Goal: Task Accomplishment & Management: Use online tool/utility

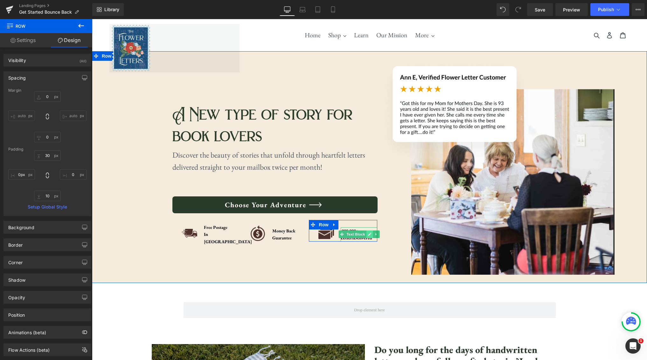
click at [370, 234] on icon at bounding box center [369, 234] width 3 height 3
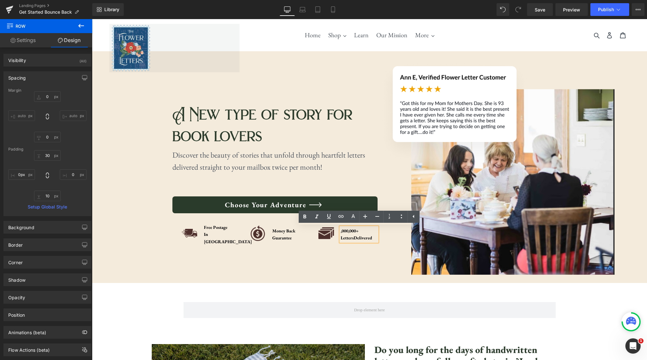
click at [341, 231] on div ",000,000+ Letters Delivered" at bounding box center [359, 234] width 37 height 14
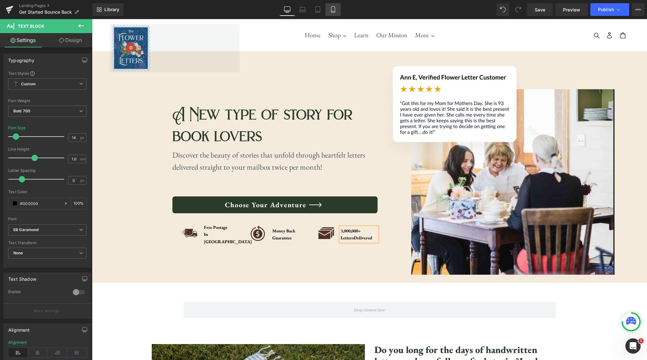
click at [333, 11] on icon at bounding box center [333, 9] width 6 height 6
type input "100"
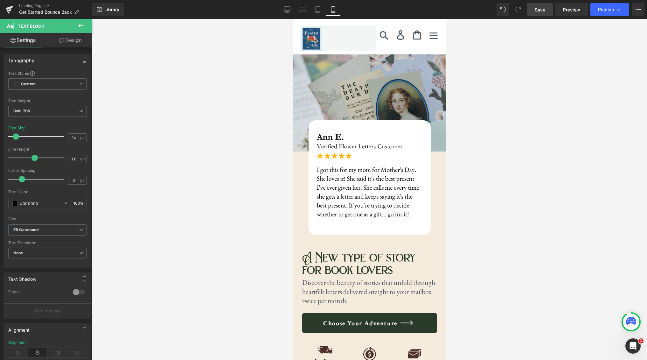
click at [539, 8] on span "Save" at bounding box center [540, 9] width 11 height 7
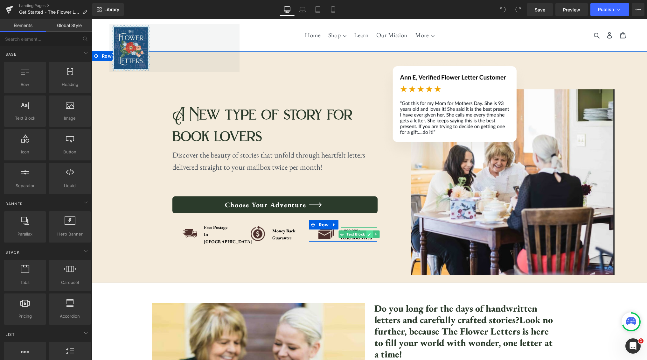
click at [369, 234] on icon at bounding box center [369, 234] width 3 height 3
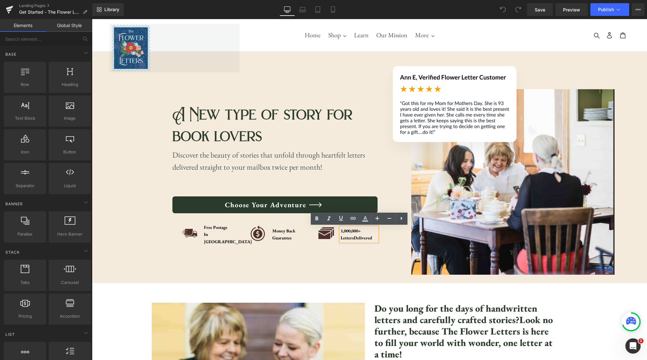
click at [343, 231] on div "1,000,000+ Letters Delivered" at bounding box center [359, 234] width 37 height 14
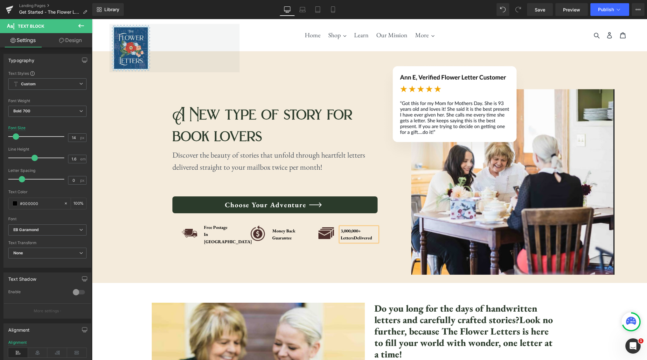
click at [362, 272] on div "A New type of story for book lovers Heading Discover the beauty of stories that…" at bounding box center [274, 166] width 205 height 216
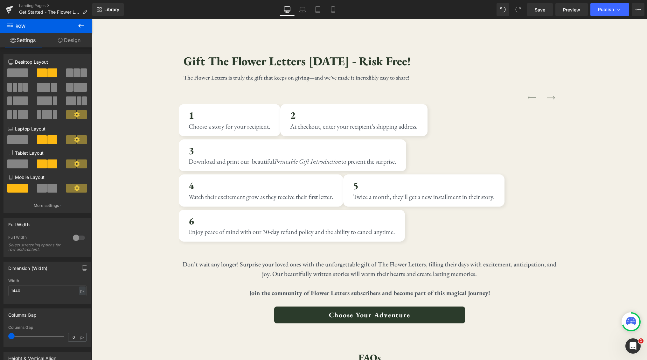
scroll to position [2558, 0]
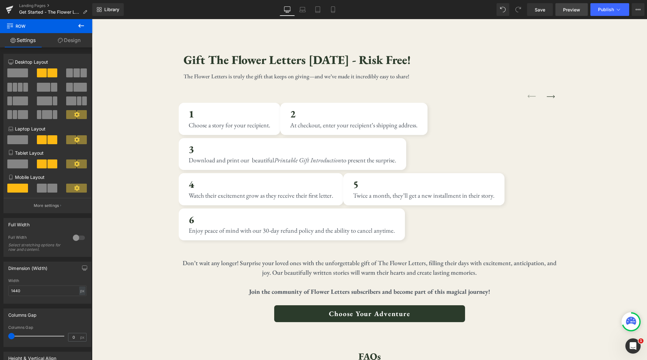
click at [580, 14] on link "Preview" at bounding box center [572, 9] width 32 height 13
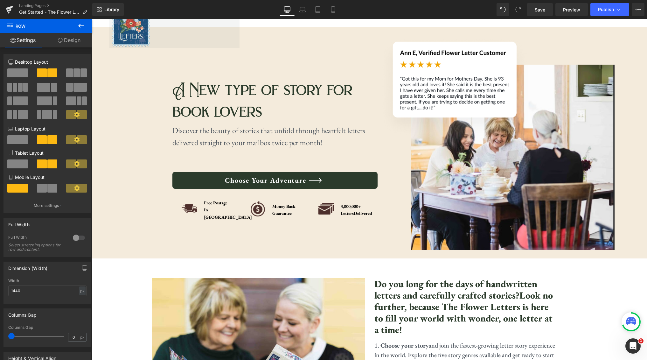
scroll to position [0, 0]
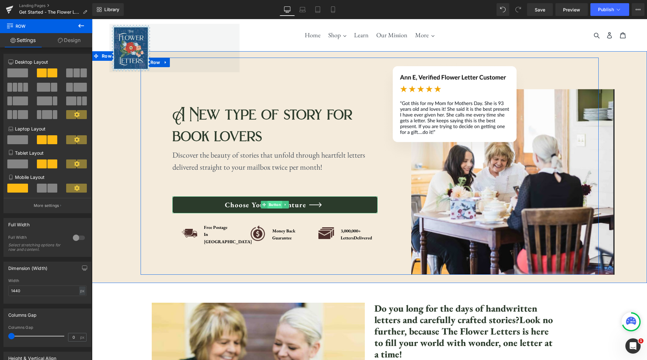
click at [279, 208] on span "Button" at bounding box center [275, 205] width 15 height 8
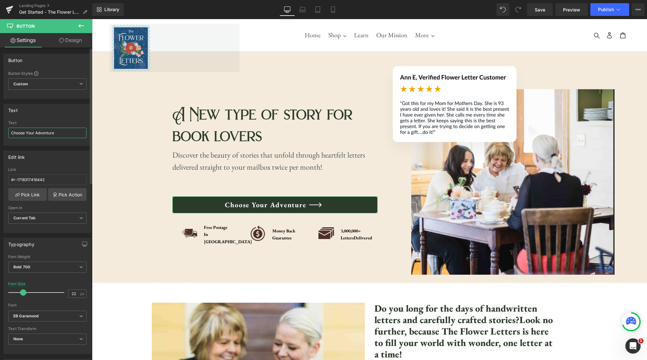
click at [49, 134] on input "Choose Your Adventure" at bounding box center [47, 133] width 78 height 11
click at [336, 8] on icon at bounding box center [333, 9] width 6 height 6
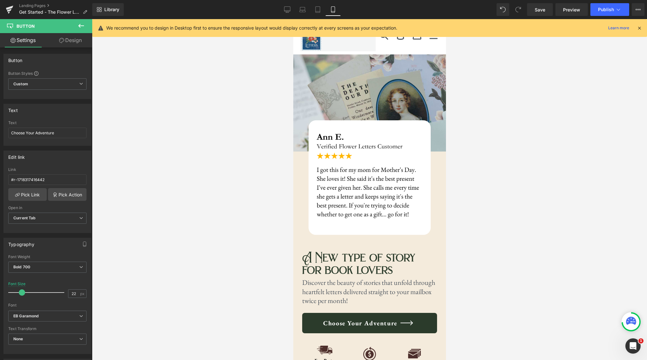
scroll to position [179, 0]
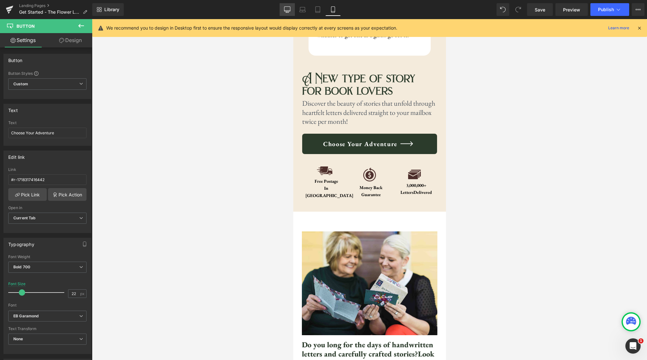
click at [288, 9] on icon at bounding box center [287, 9] width 6 height 6
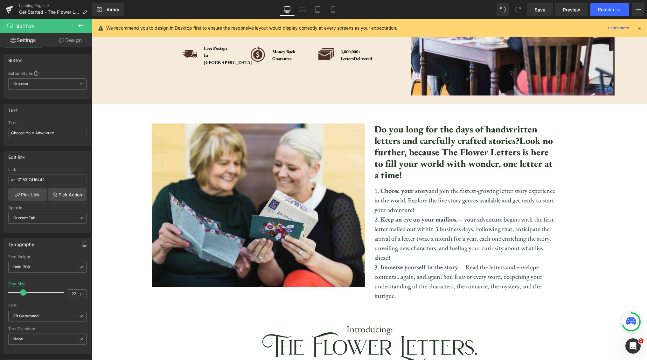
scroll to position [66, 0]
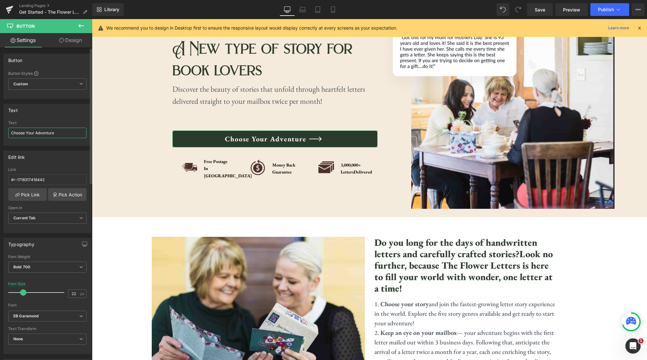
click at [42, 130] on input "Choose Your Adventure" at bounding box center [47, 133] width 78 height 11
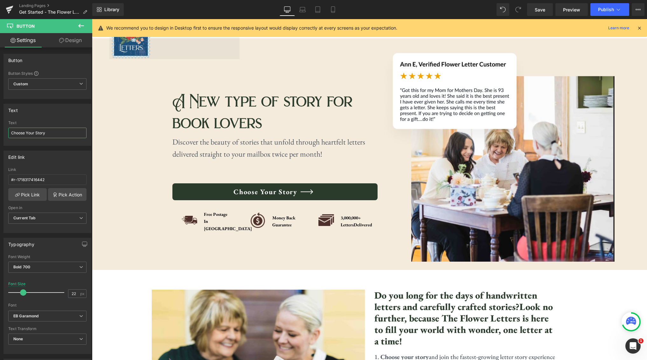
scroll to position [0, 0]
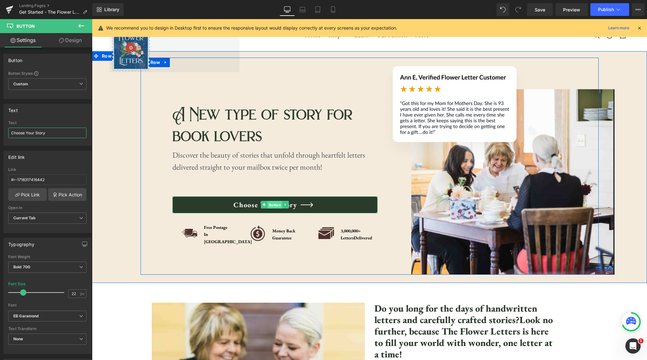
click at [278, 209] on span "Button" at bounding box center [275, 205] width 15 height 8
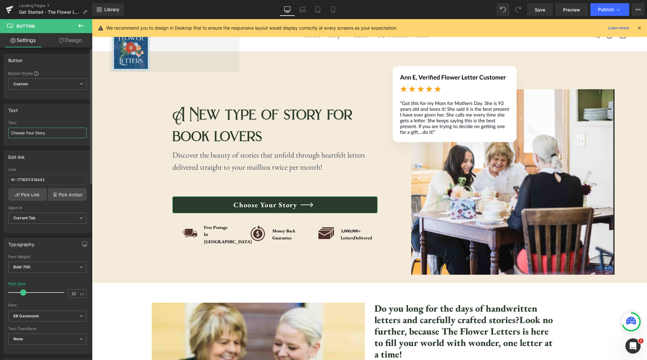
click at [43, 132] on input "Choose Your Story" at bounding box center [47, 133] width 78 height 11
type input "Choose Your Adventure"
click at [614, 14] on button "Publish" at bounding box center [610, 9] width 39 height 13
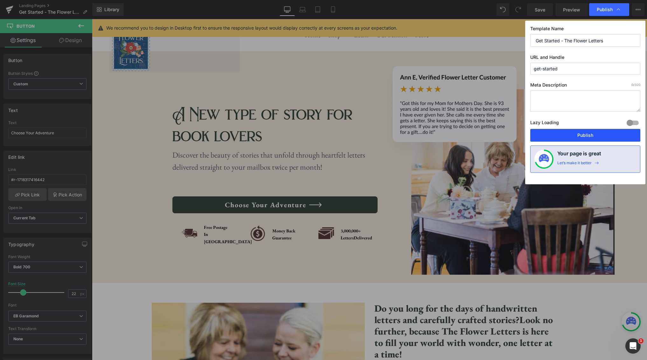
click at [588, 135] on button "Publish" at bounding box center [585, 135] width 110 height 13
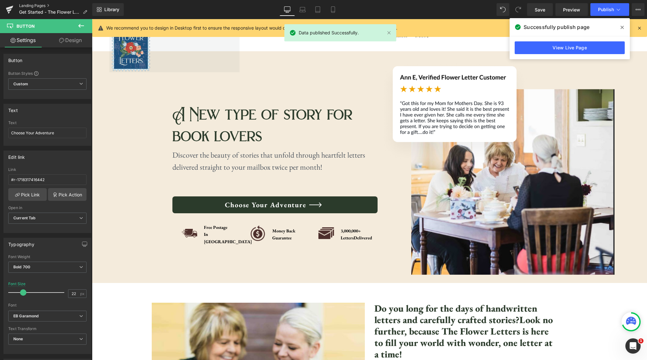
click at [33, 5] on link "Landing Pages" at bounding box center [55, 5] width 73 height 5
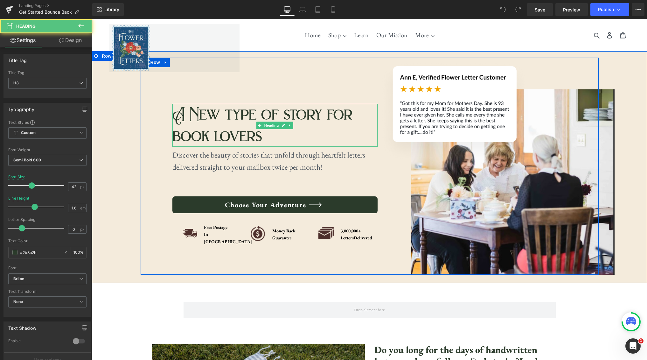
click at [269, 140] on div "A New type of story for book lovers" at bounding box center [274, 125] width 205 height 43
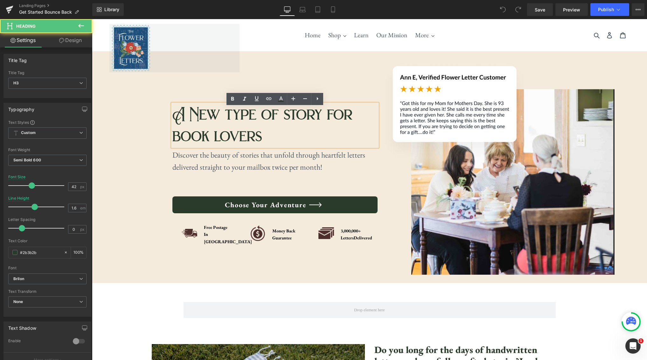
click at [262, 140] on div "A New type of story for book lovers" at bounding box center [274, 125] width 205 height 43
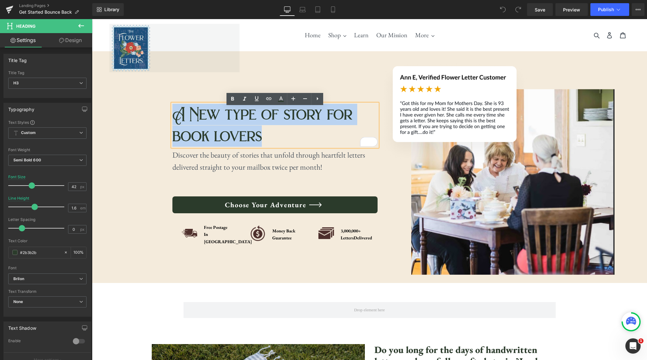
drag, startPoint x: 258, startPoint y: 139, endPoint x: 177, endPoint y: 120, distance: 83.5
click at [177, 120] on div "A New type of story for book lovers" at bounding box center [274, 125] width 205 height 43
click at [295, 142] on div "A New type of story for book lovers" at bounding box center [274, 125] width 205 height 43
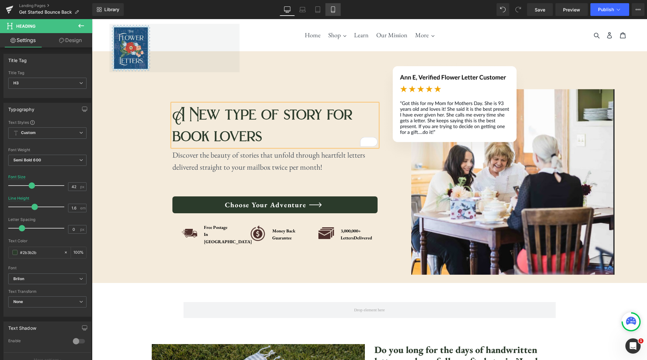
click at [338, 11] on link "Mobile" at bounding box center [333, 9] width 15 height 13
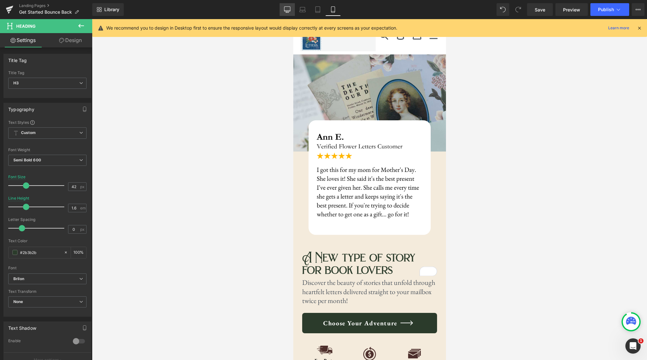
click at [286, 11] on icon at bounding box center [287, 9] width 6 height 6
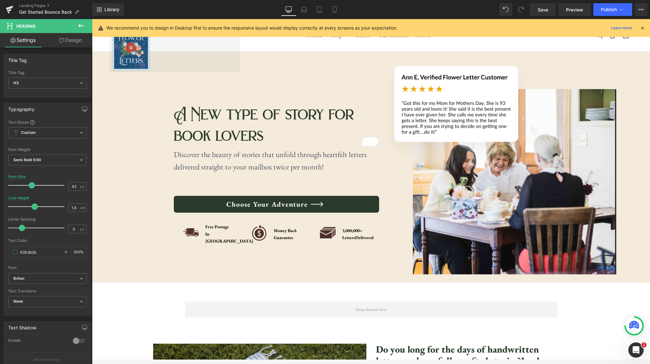
click at [79, 27] on icon at bounding box center [81, 26] width 8 height 8
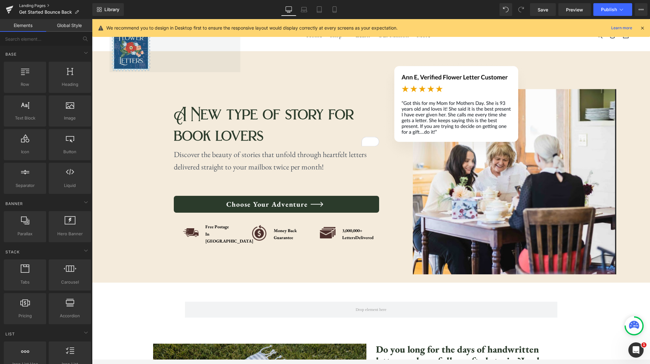
click at [40, 6] on link "Landing Pages" at bounding box center [55, 5] width 73 height 5
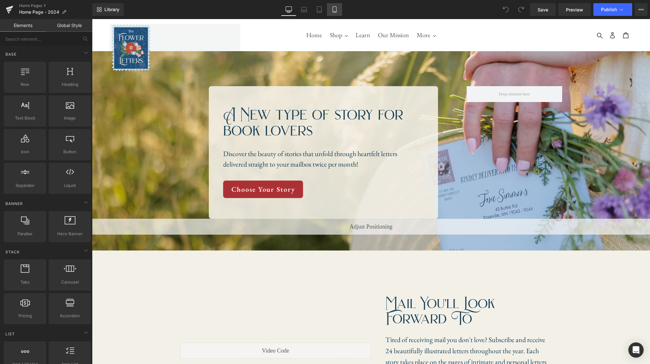
click at [334, 8] on icon at bounding box center [334, 9] width 6 height 6
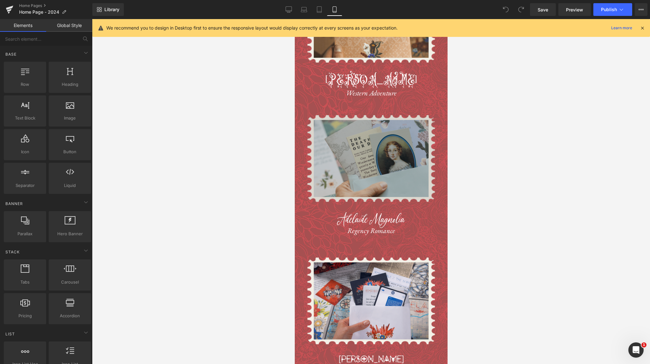
scroll to position [848, 0]
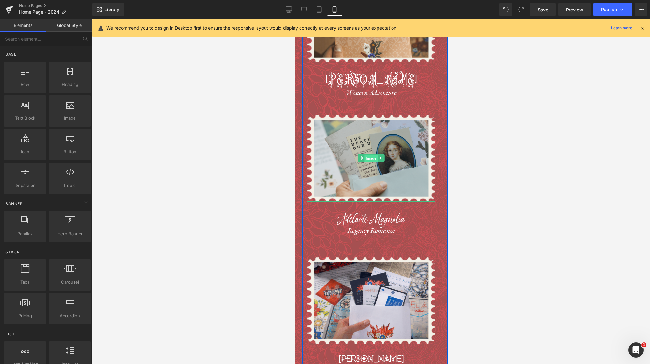
click at [367, 159] on span "Image" at bounding box center [370, 159] width 13 height 8
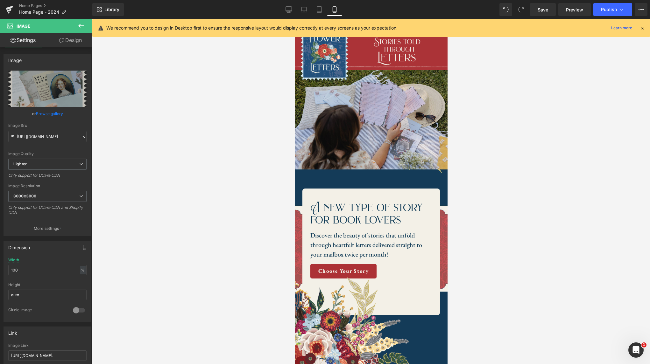
scroll to position [0, 0]
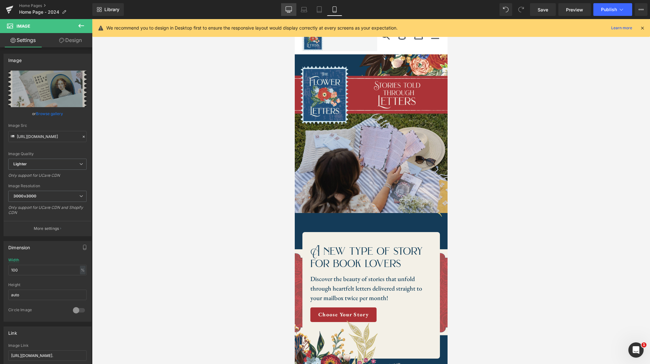
click at [291, 10] on icon at bounding box center [288, 9] width 6 height 6
type input "450"
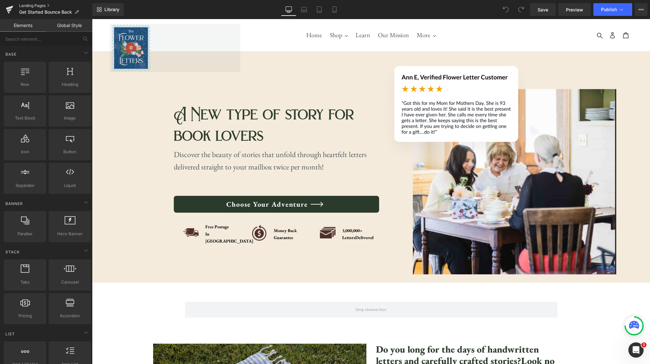
click at [26, 6] on link "Landing Pages" at bounding box center [55, 5] width 73 height 5
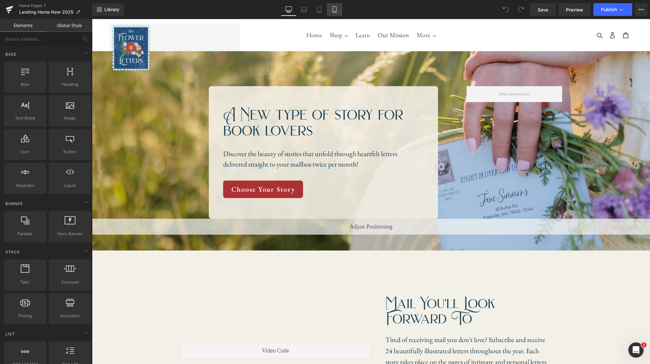
click at [333, 12] on icon at bounding box center [335, 10] width 4 height 6
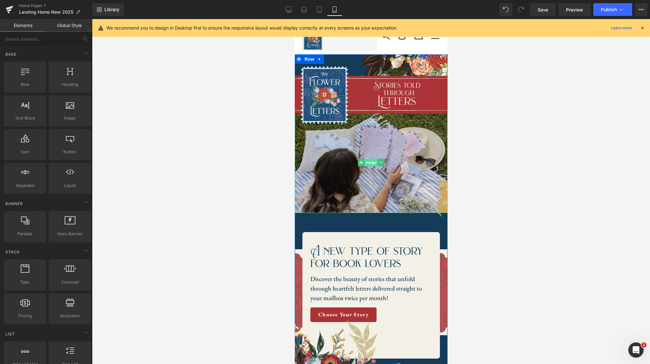
click at [370, 160] on span "Image" at bounding box center [370, 163] width 13 height 8
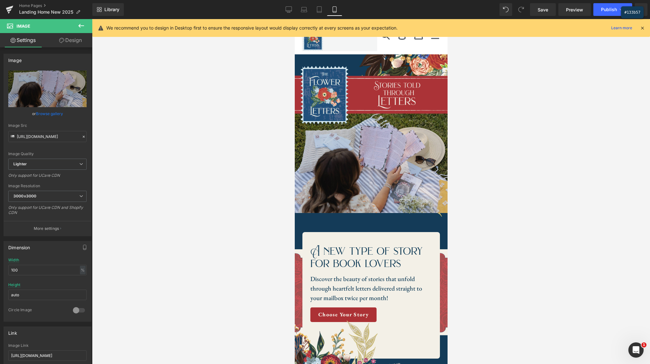
click at [400, 224] on div at bounding box center [325, 182] width 650 height 364
click at [549, 131] on div at bounding box center [371, 191] width 558 height 345
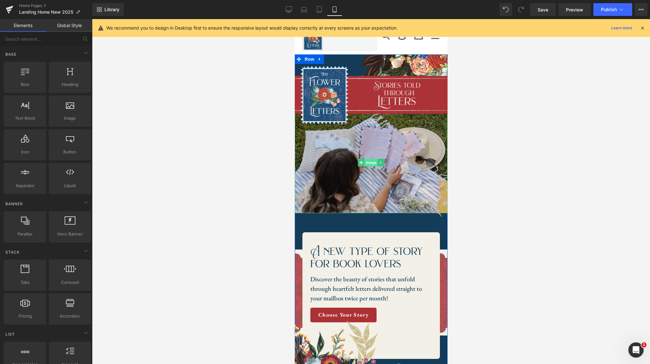
click at [370, 161] on span "Image" at bounding box center [370, 163] width 13 height 8
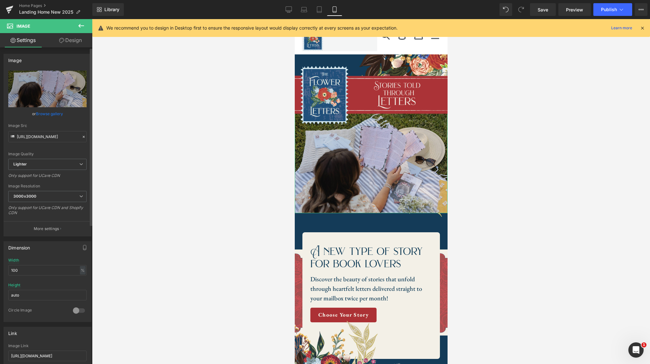
click at [48, 112] on link "Browse gallery" at bounding box center [49, 113] width 27 height 11
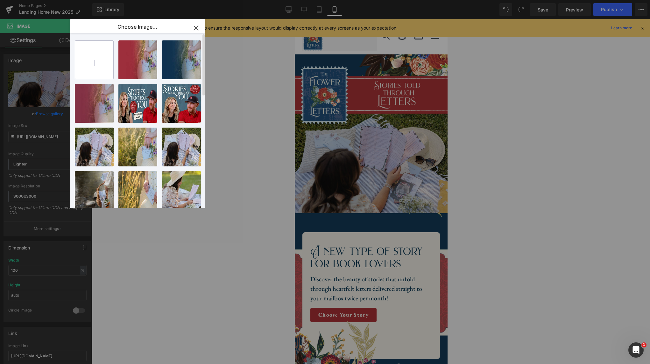
click at [94, 59] on input "file" at bounding box center [94, 60] width 38 height 38
type input "C:\fakepath\Home Page Hero Mobile.jpg"
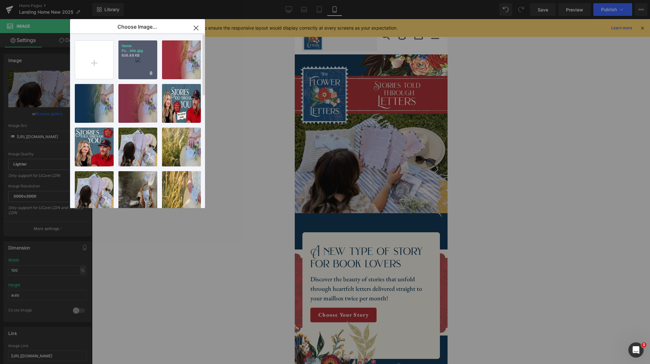
click at [139, 64] on div "Home Pa...bile.jpg 606.49 KB" at bounding box center [137, 59] width 39 height 39
type input "[URL][DOMAIN_NAME]"
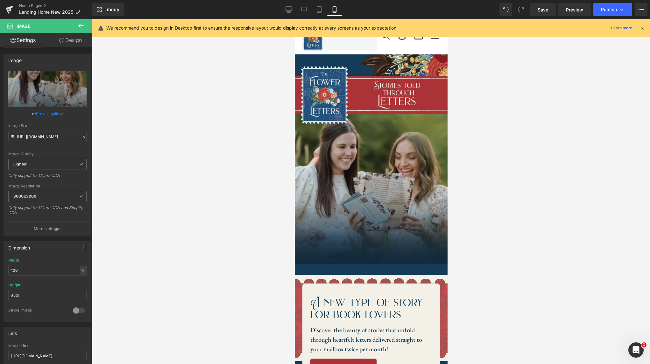
click at [540, 219] on div at bounding box center [371, 191] width 558 height 345
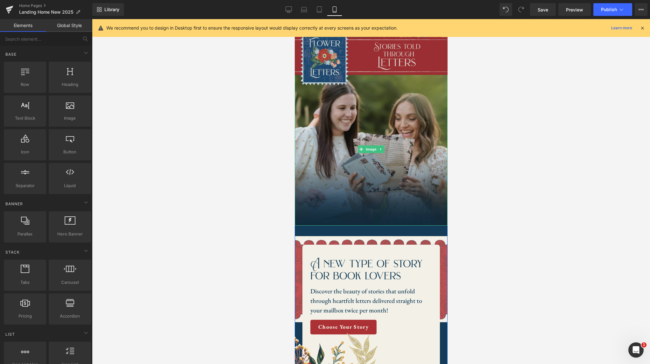
scroll to position [39, 0]
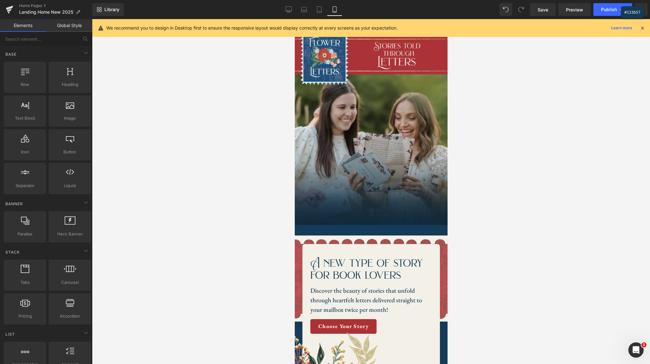
click at [429, 230] on div at bounding box center [325, 182] width 650 height 364
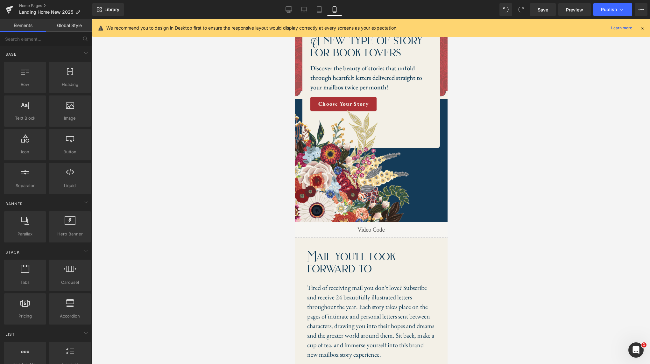
scroll to position [0, 0]
